Goal: Navigation & Orientation: Find specific page/section

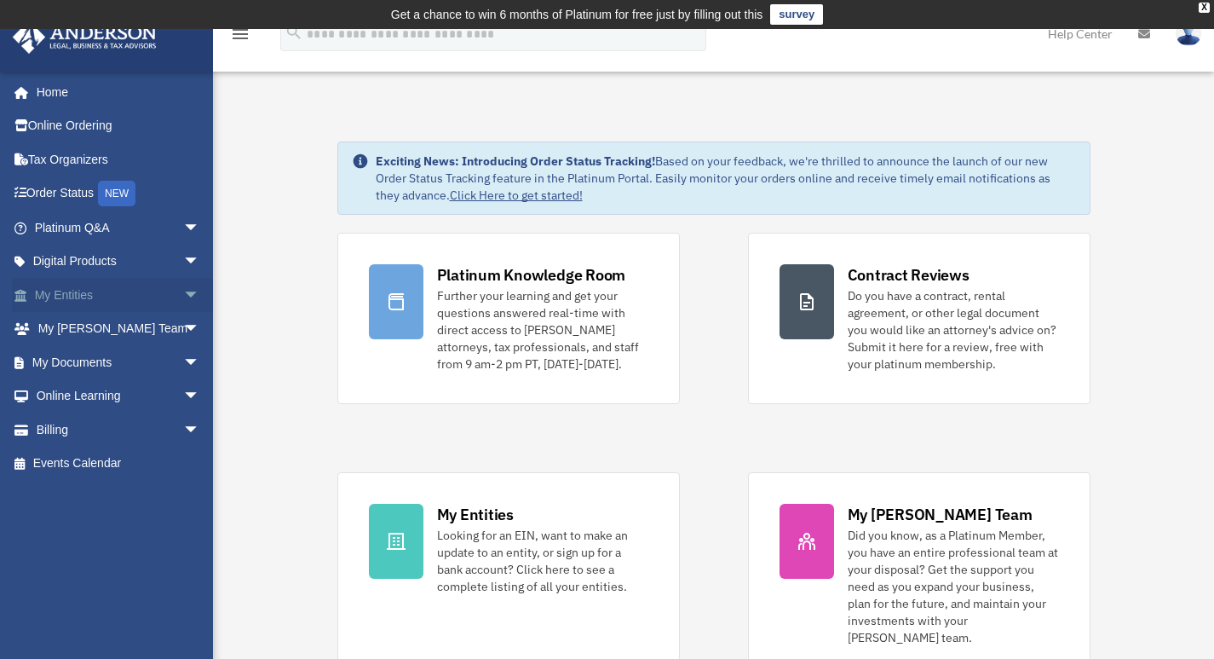
click at [183, 293] on span "arrow_drop_down" at bounding box center [200, 295] width 34 height 35
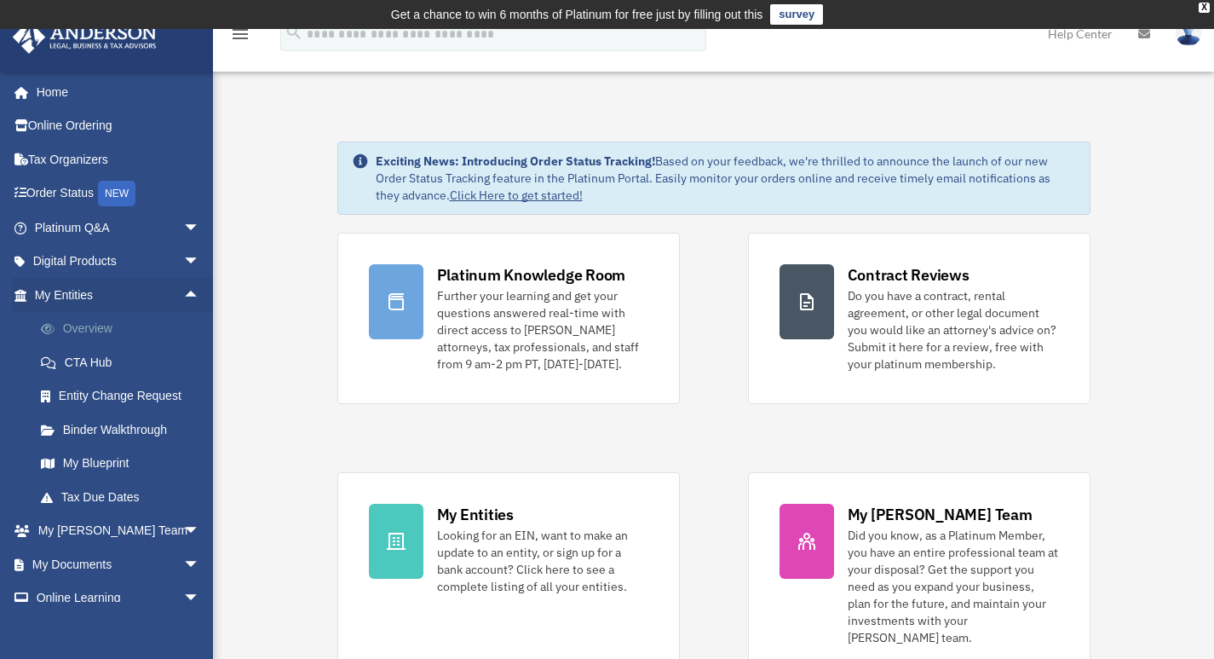
click at [100, 327] on link "Overview" at bounding box center [125, 329] width 202 height 34
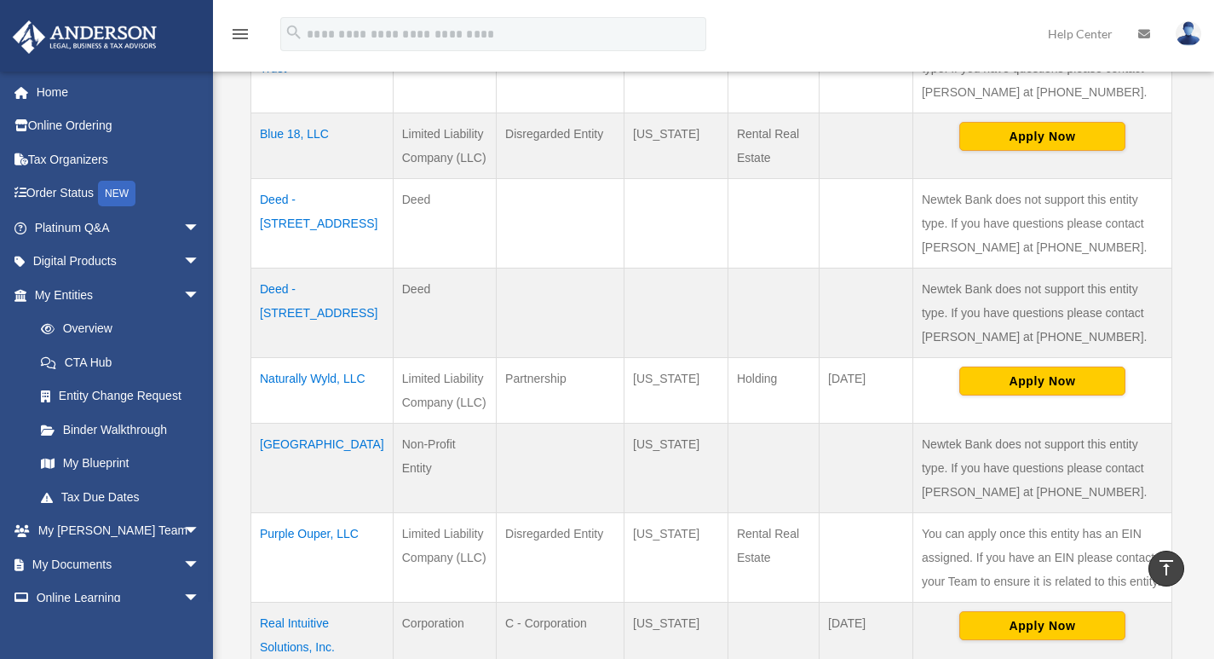
scroll to position [767, 0]
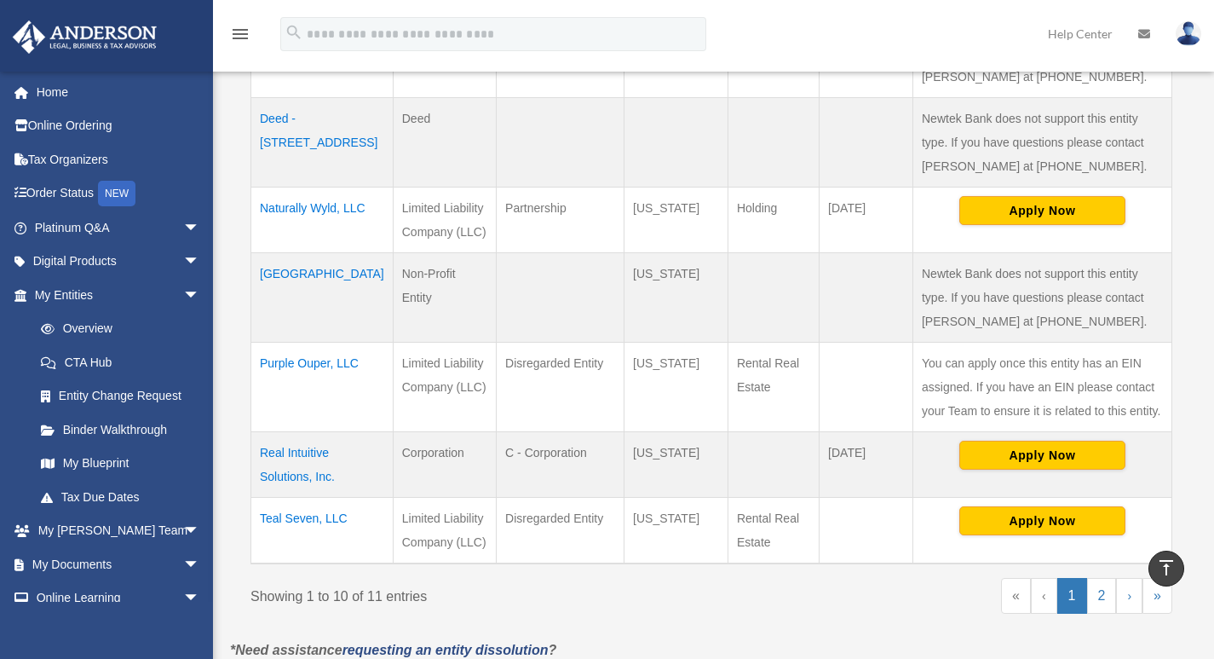
click at [319, 358] on td "Purple Ouper, LLC" at bounding box center [322, 386] width 142 height 89
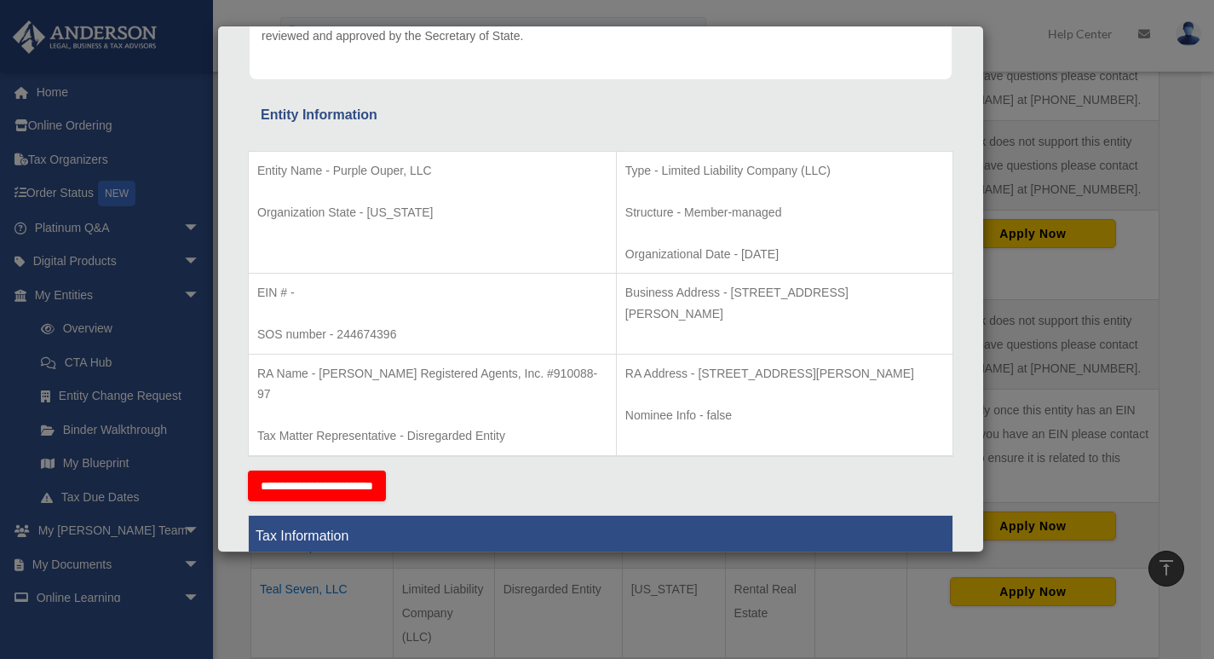
scroll to position [0, 0]
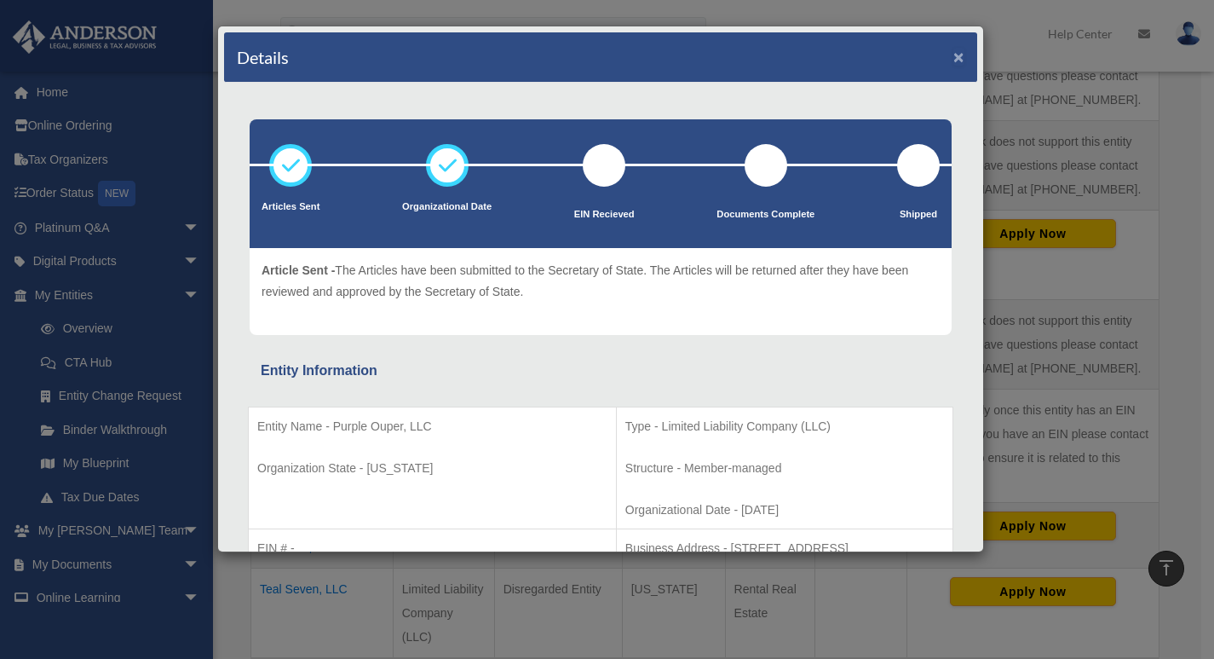
click at [953, 57] on button "×" at bounding box center [958, 57] width 11 height 18
